Goal: Navigation & Orientation: Go to known website

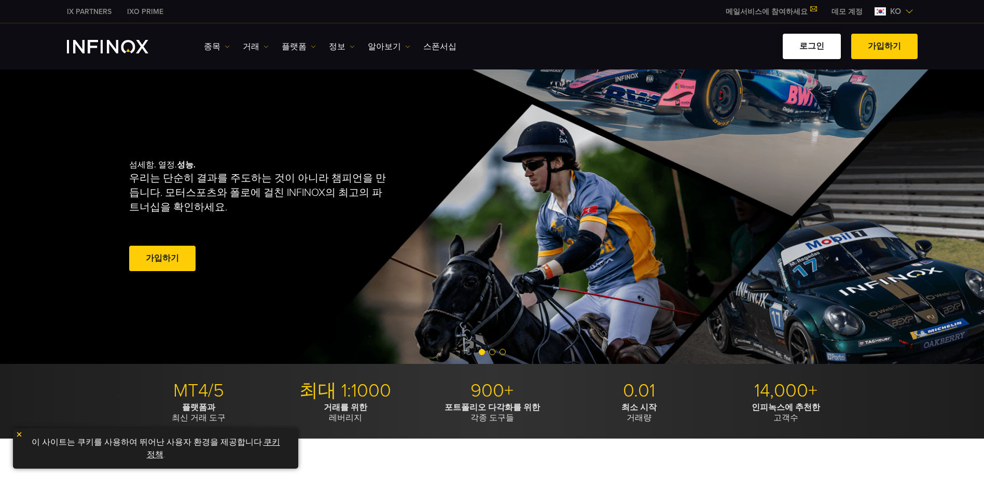
click at [808, 39] on link "로그인" at bounding box center [812, 46] width 58 height 25
click at [789, 41] on link "로그인" at bounding box center [812, 46] width 58 height 25
